Goal: Information Seeking & Learning: Learn about a topic

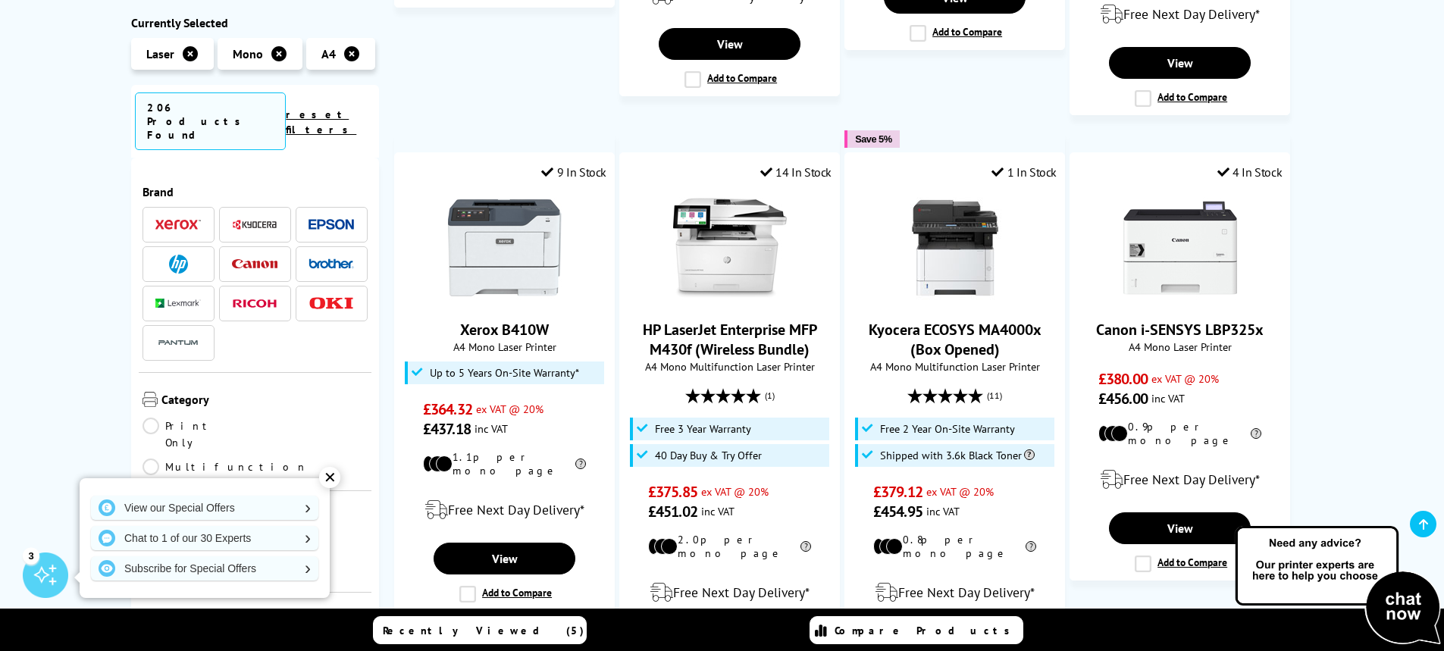
scroll to position [1607, 0]
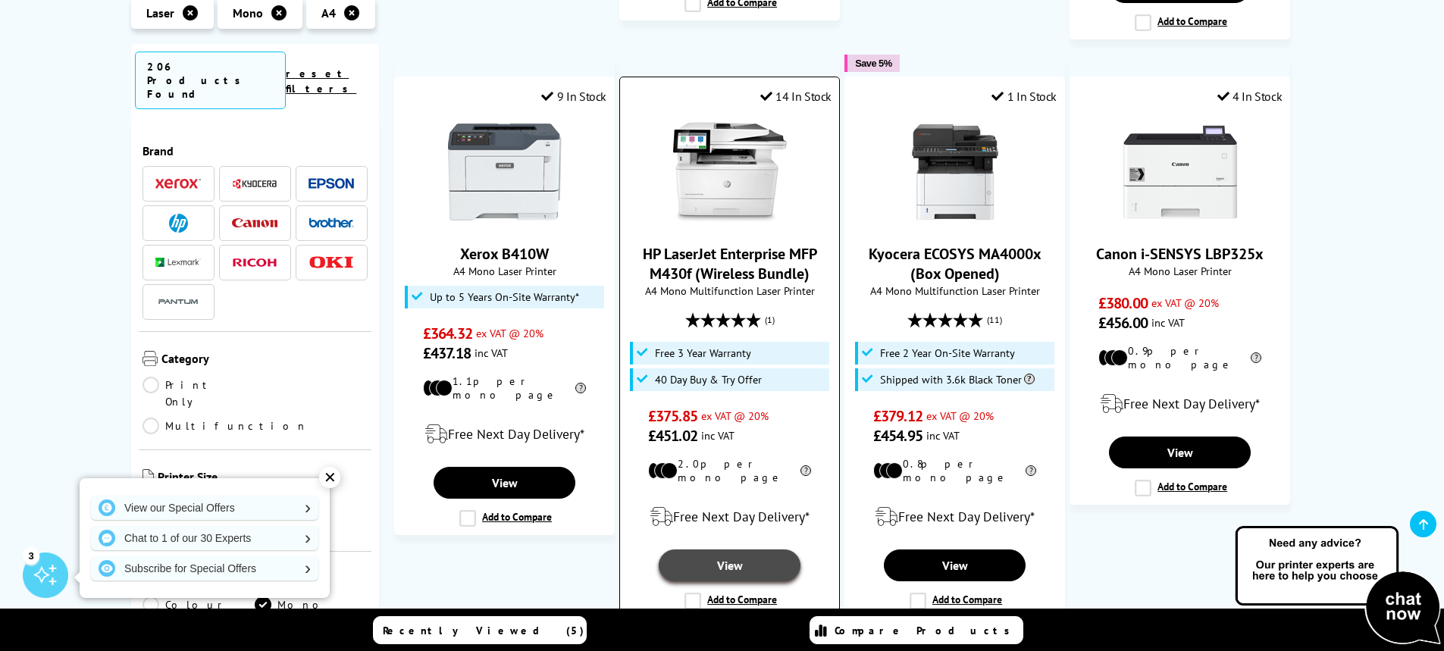
click at [756, 550] on link "View" at bounding box center [729, 566] width 141 height 32
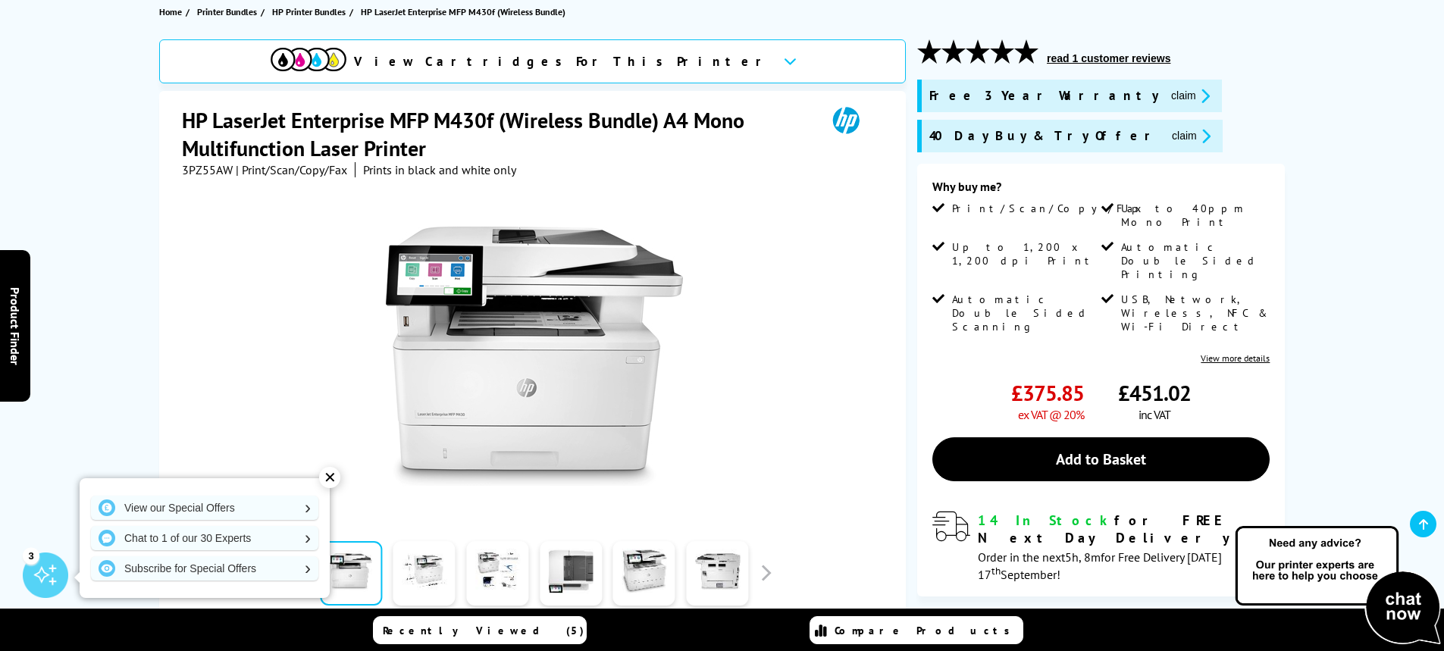
scroll to position [152, 0]
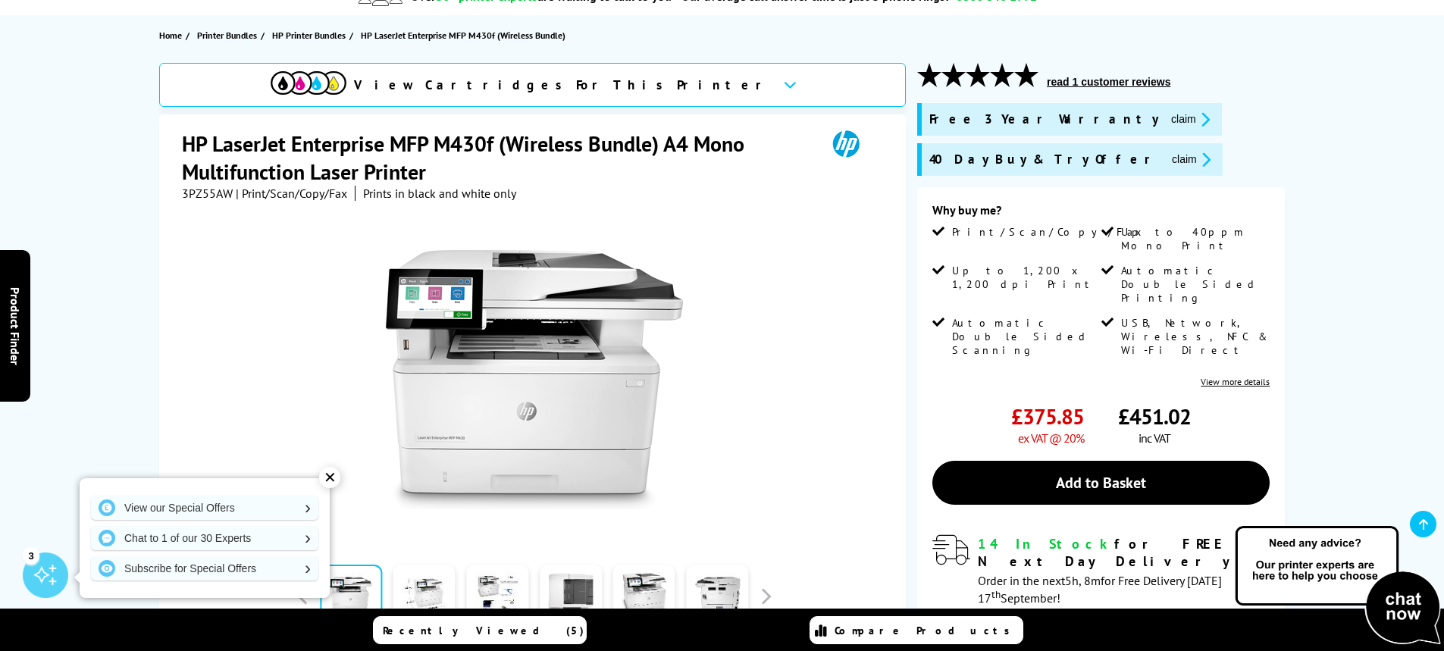
click at [324, 481] on div "✕" at bounding box center [329, 477] width 21 height 21
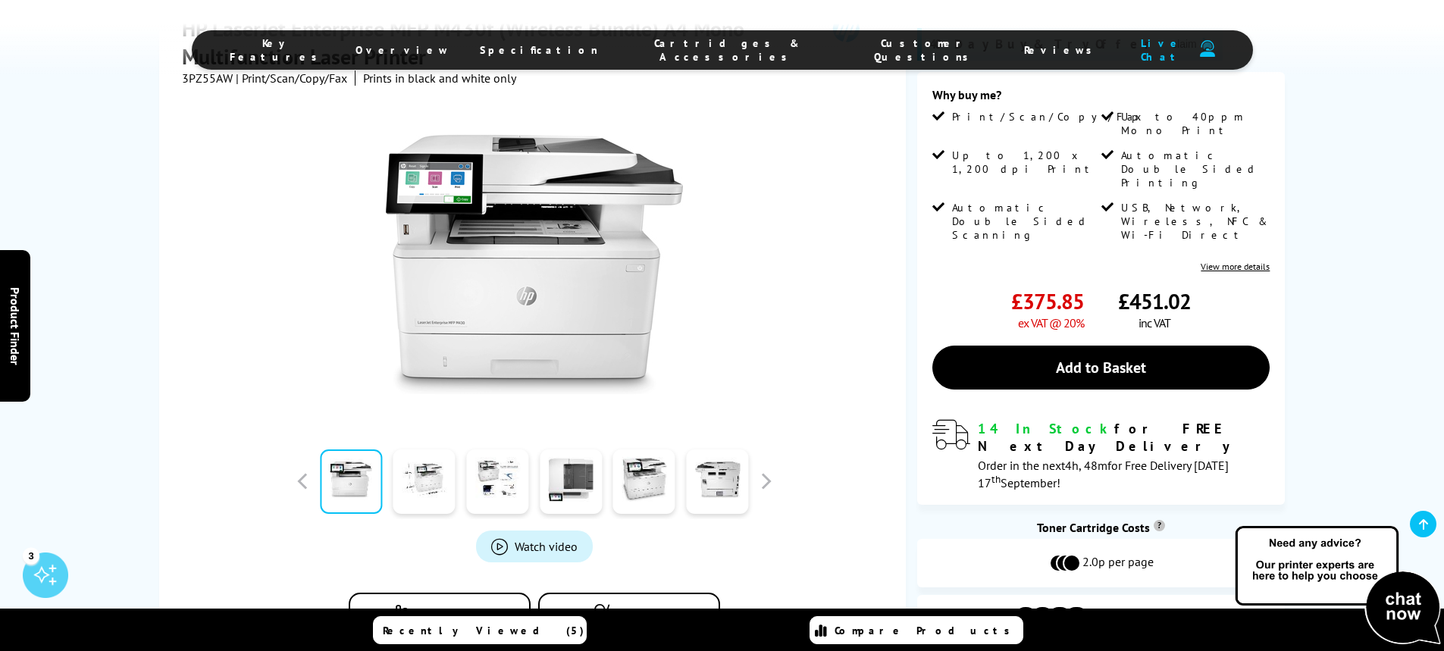
scroll to position [268, 0]
